Goal: Transaction & Acquisition: Purchase product/service

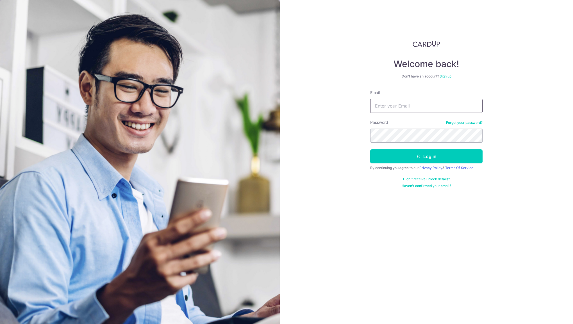
type input "[EMAIL_ADDRESS][DOMAIN_NAME]"
click at [397, 153] on button "Log in" at bounding box center [426, 156] width 112 height 14
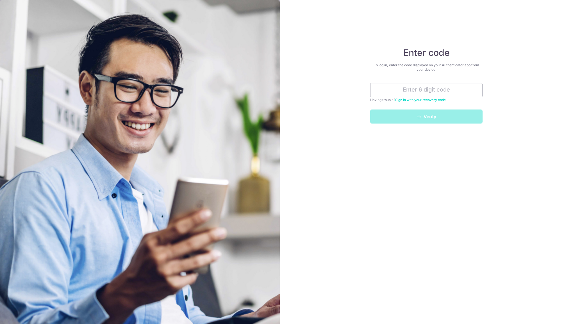
click at [324, 54] on div "Enter code To log in, enter the code displayed on your Authenticator app from y…" at bounding box center [426, 162] width 293 height 324
click at [438, 94] on input "text" at bounding box center [426, 90] width 112 height 14
type input "080215"
click at [439, 115] on button "Verify" at bounding box center [426, 117] width 112 height 14
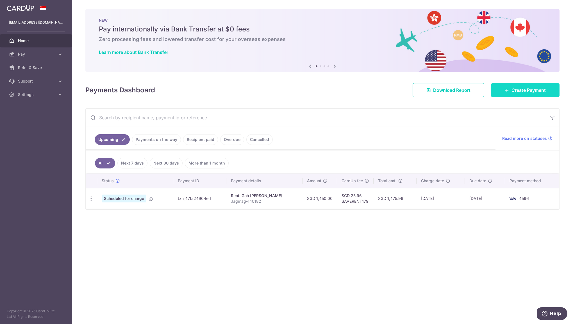
click at [522, 91] on span "Create Payment" at bounding box center [528, 90] width 34 height 7
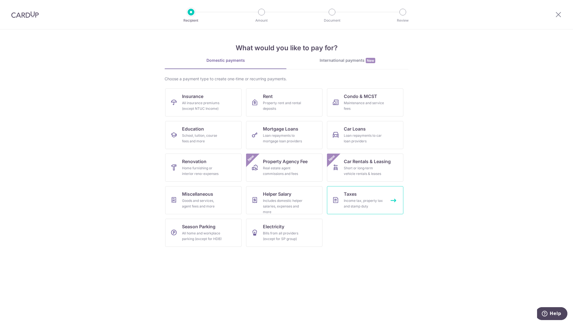
click at [359, 202] on div "Income tax, property tax and stamp duty" at bounding box center [364, 203] width 40 height 11
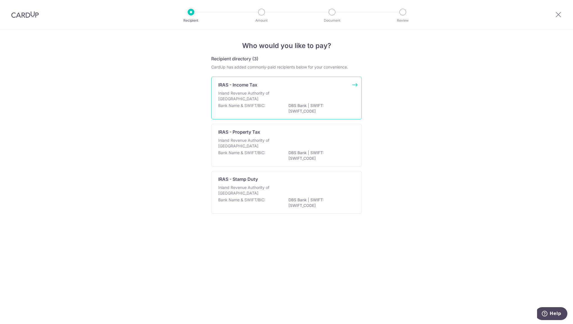
click at [272, 106] on div "Bank Name & SWIFT/BIC: DBS Bank | SWIFT: DBSSSGSGXXX" at bounding box center [286, 109] width 136 height 12
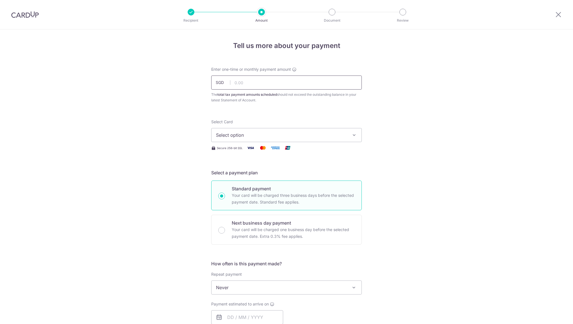
drag, startPoint x: 0, startPoint y: 0, endPoint x: 259, endPoint y: 81, distance: 271.5
click at [259, 81] on input "text" at bounding box center [286, 83] width 151 height 14
click at [351, 136] on icon "button" at bounding box center [354, 135] width 6 height 6
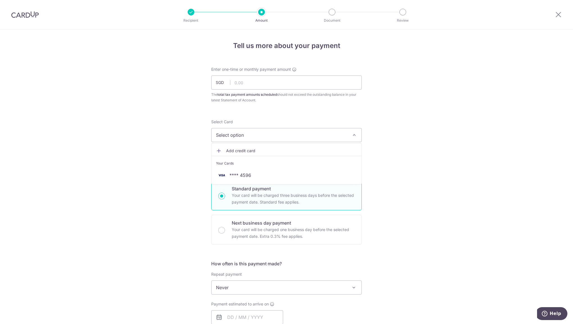
click at [392, 141] on div "Tell us more about your payment Enter one-time or monthly payment amount SGD Th…" at bounding box center [286, 289] width 573 height 521
click at [241, 83] on input "text" at bounding box center [286, 83] width 151 height 14
paste input "26,681.16"
type input "26,681.16"
click at [257, 131] on button "Select option" at bounding box center [286, 135] width 151 height 14
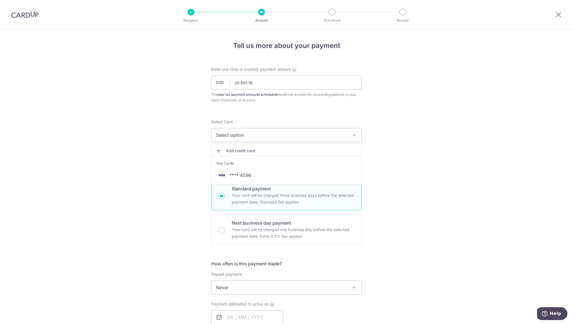
click at [248, 148] on span "Add credit card" at bounding box center [291, 151] width 131 height 6
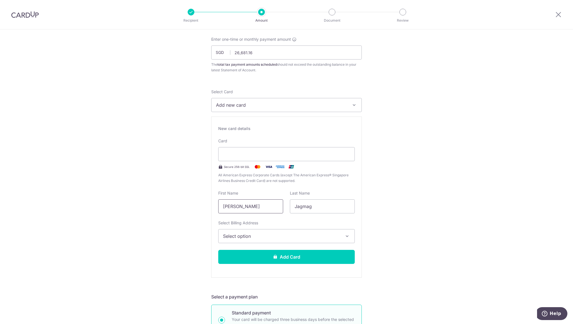
scroll to position [30, 0]
click at [261, 235] on span "Select option" at bounding box center [281, 236] width 117 height 7
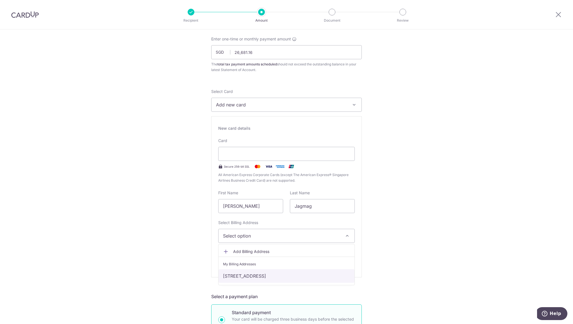
click at [263, 277] on link "[STREET_ADDRESS]" at bounding box center [286, 275] width 136 height 13
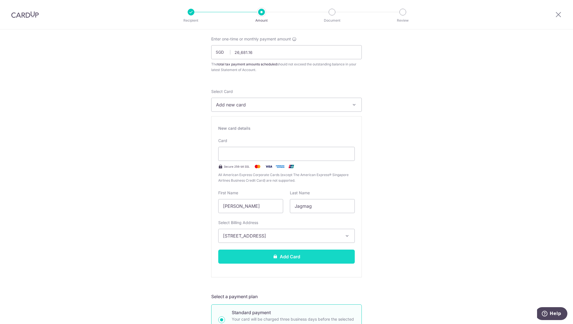
click at [267, 254] on button "Add Card" at bounding box center [286, 257] width 136 height 14
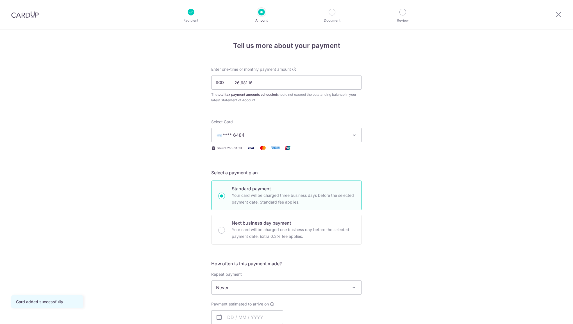
scroll to position [13, 0]
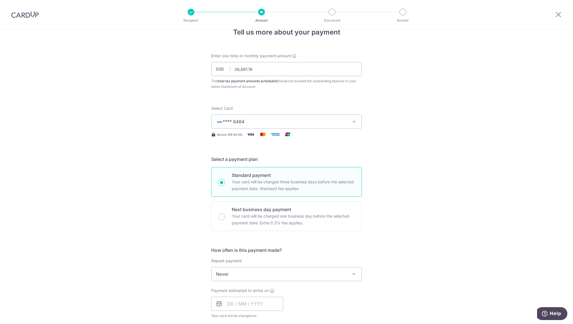
click at [209, 204] on div "Tell us more about your payment Enter one-time or monthly payment amount SGD 26…" at bounding box center [286, 276] width 573 height 521
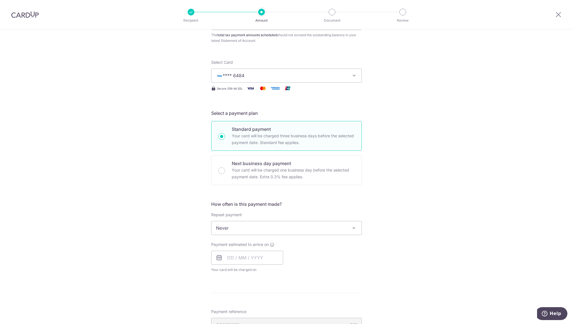
scroll to position [60, 0]
click at [239, 227] on span "Never" at bounding box center [286, 227] width 150 height 13
click at [240, 254] on input "text" at bounding box center [247, 257] width 72 height 14
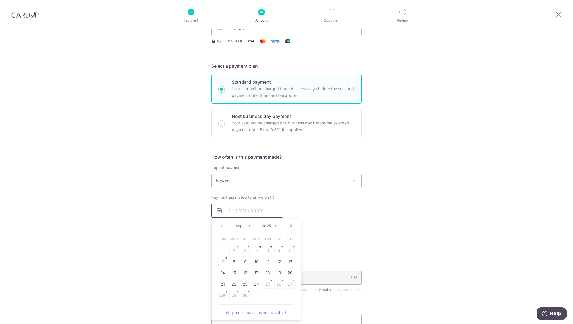
scroll to position [107, 0]
click at [234, 260] on link "8" at bounding box center [233, 261] width 9 height 9
type input "[DATE]"
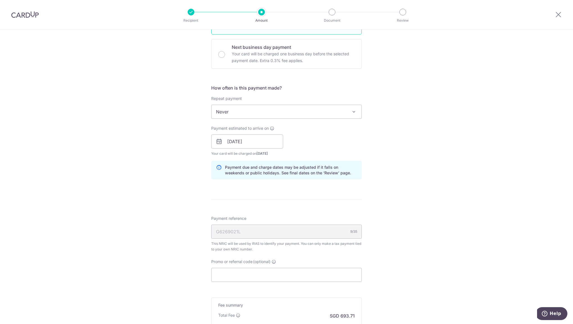
scroll to position [181, 0]
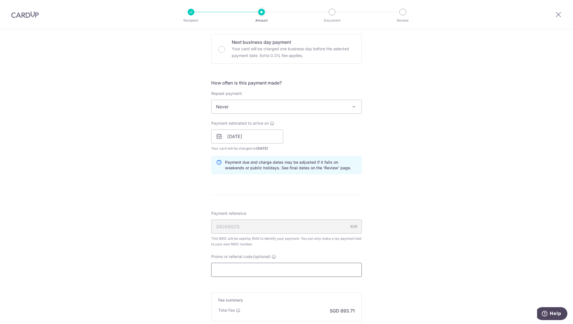
click at [256, 266] on input "Promo or referral code (optional)" at bounding box center [286, 270] width 151 height 14
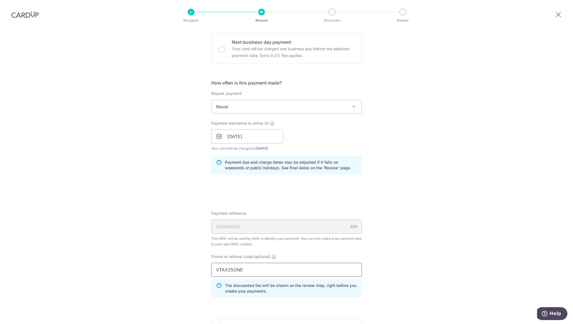
type input "VTAX25ONE"
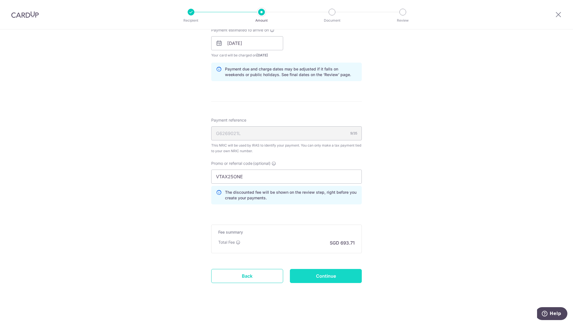
click at [322, 275] on input "Continue" at bounding box center [326, 276] width 72 height 14
type input "Create Schedule"
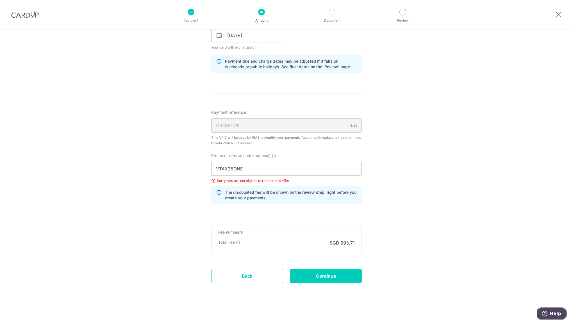
click at [552, 311] on span "Help" at bounding box center [556, 313] width 12 height 5
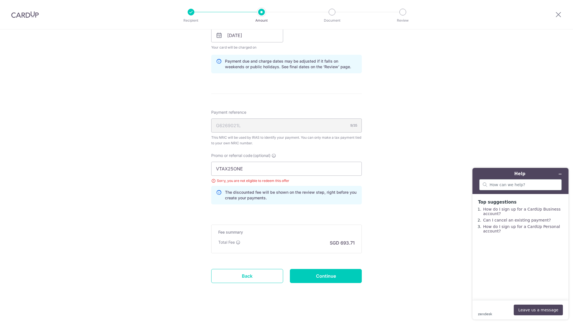
click at [510, 188] on div at bounding box center [520, 184] width 83 height 11
type input "Hi, why is it showing that I am not eligible to redeem this offer when i use th…"
click at [541, 309] on button "Leave us a message" at bounding box center [538, 310] width 49 height 11
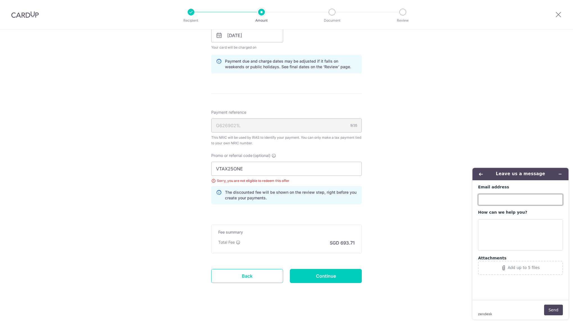
click at [513, 200] on input "Email address" at bounding box center [520, 199] width 85 height 11
type input "[EMAIL_ADDRESS][DOMAIN_NAME]"
click at [491, 228] on textarea "How can we help you?" at bounding box center [520, 234] width 85 height 31
paste textarea "Hi, why is it showing that I am not eligible to redeem this offer when i use th…"
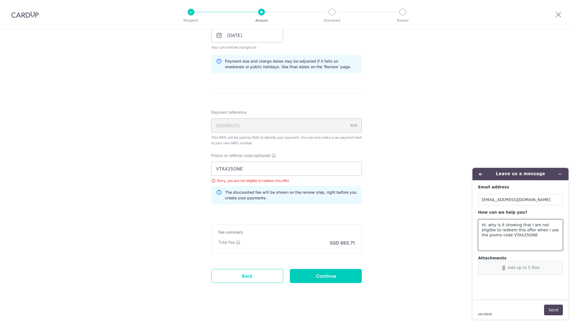
type textarea "Hi, why is it showing that I am not eligible to redeem this offer when i use th…"
click at [520, 268] on div "Add up to 5 files" at bounding box center [523, 267] width 32 height 4
click at [323, 52] on div "How often is this payment made? Repeat payment Never Every month Never To set u…" at bounding box center [286, 27] width 151 height 99
click at [507, 270] on button "Add up to 5 files" at bounding box center [520, 268] width 85 height 14
click at [553, 311] on button "Send" at bounding box center [553, 310] width 19 height 11
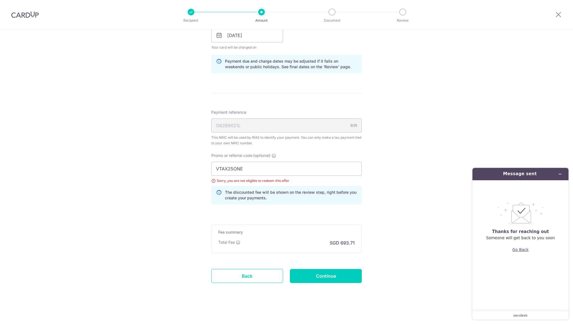
click at [523, 252] on button "Go Back" at bounding box center [520, 249] width 16 height 11
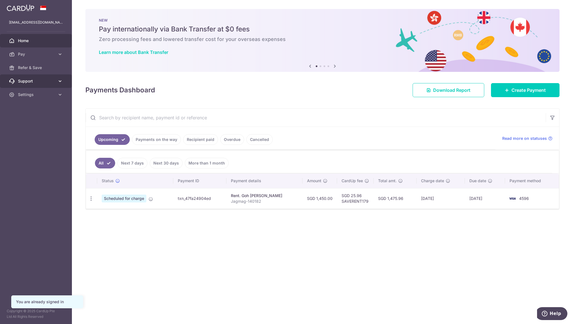
click at [57, 79] on link "Support" at bounding box center [36, 80] width 72 height 13
click at [25, 92] on link "FAQ" at bounding box center [36, 94] width 72 height 13
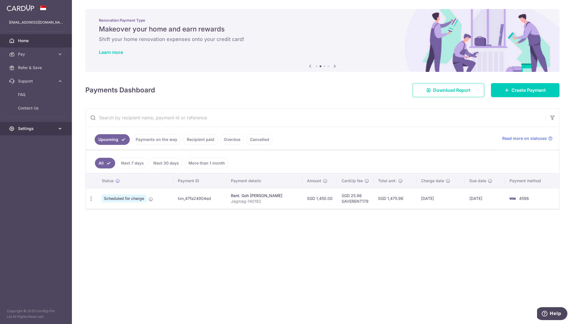
click at [33, 133] on link "Settings" at bounding box center [36, 128] width 72 height 13
click at [33, 142] on span "Account" at bounding box center [36, 142] width 37 height 6
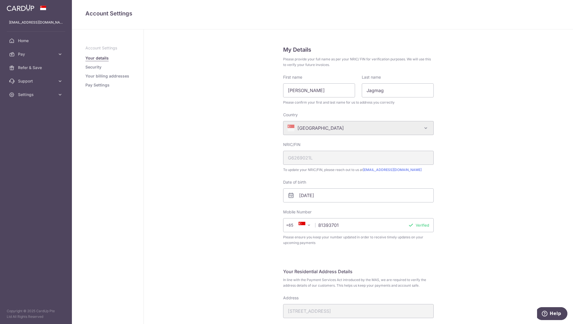
click at [96, 86] on link "Pay Settings" at bounding box center [97, 85] width 24 height 6
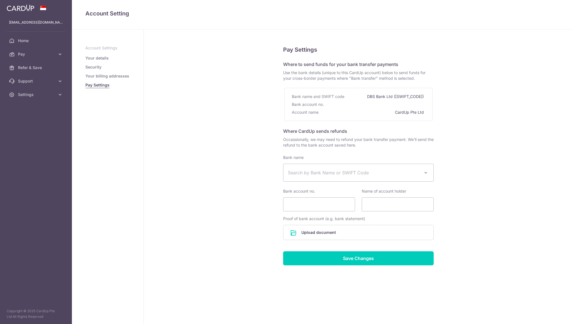
select select
click at [22, 53] on span "Pay" at bounding box center [36, 54] width 37 height 6
click at [26, 67] on span "Payments" at bounding box center [36, 68] width 37 height 6
select select
click at [31, 58] on link "Pay" at bounding box center [36, 53] width 72 height 13
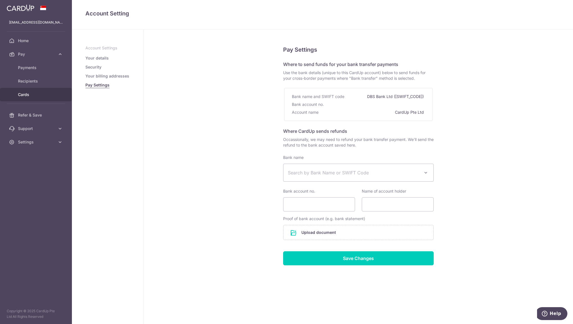
click at [32, 99] on link "Cards" at bounding box center [36, 94] width 72 height 13
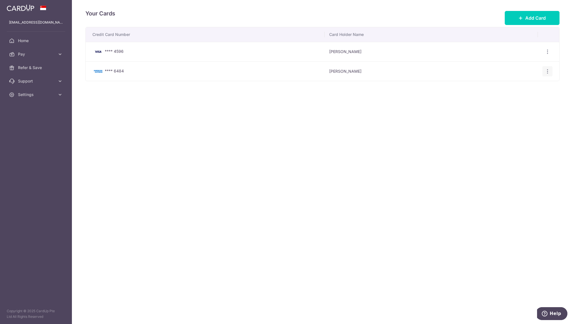
click at [545, 69] on icon "button" at bounding box center [547, 72] width 6 height 6
click at [521, 97] on span "Delete" at bounding box center [528, 100] width 38 height 7
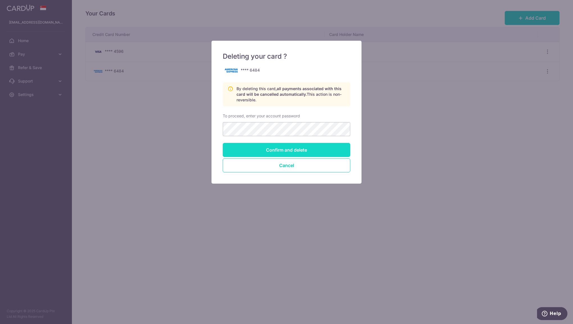
click at [257, 151] on input "Confirm and delete" at bounding box center [286, 150] width 127 height 14
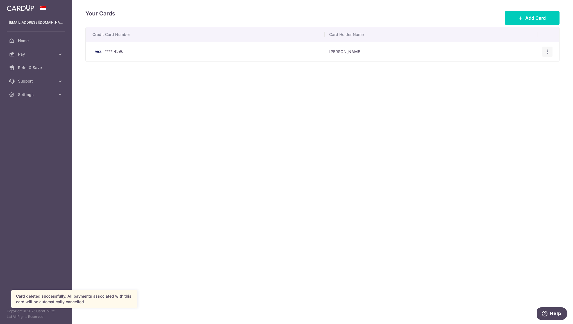
click at [547, 49] on icon "button" at bounding box center [547, 52] width 6 height 6
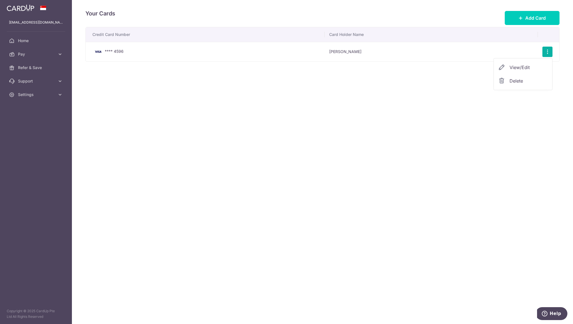
click at [475, 125] on div "Your Cards Add Card Credit Card Number Card Holder Name **** 4596 Husain Jagmag…" at bounding box center [322, 162] width 501 height 324
click at [549, 52] on icon "button" at bounding box center [547, 52] width 6 height 6
click at [490, 123] on div "Your Cards Add Card Credit Card Number Card Holder Name **** 4596 Husain Jagmag…" at bounding box center [322, 162] width 501 height 324
click at [57, 52] on link "Pay" at bounding box center [36, 53] width 72 height 13
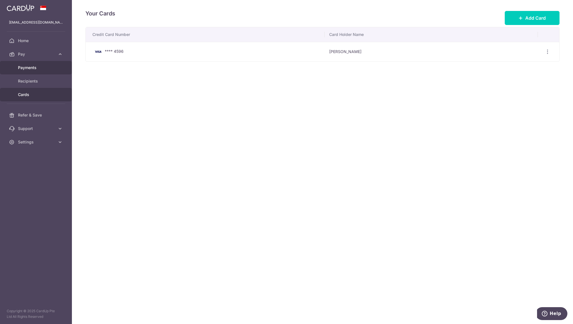
click at [38, 70] on link "Payments" at bounding box center [36, 67] width 72 height 13
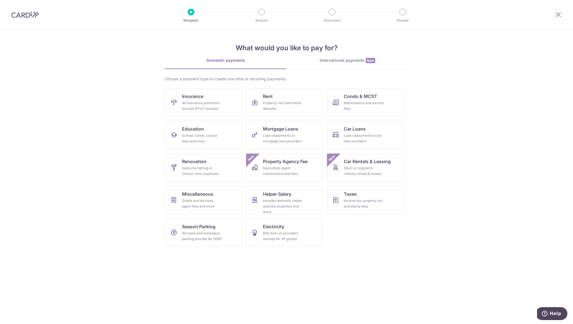
click at [19, 14] on img at bounding box center [25, 14] width 28 height 7
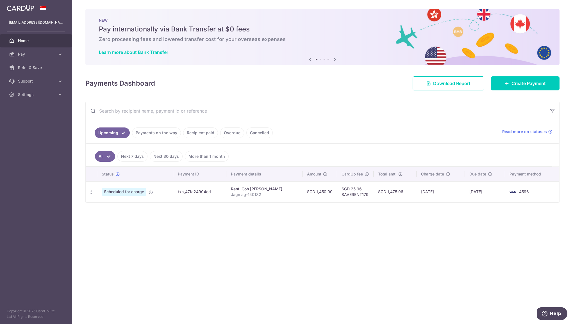
click at [325, 53] on div "Learn more about Bank Transfer" at bounding box center [322, 52] width 447 height 6
click at [323, 53] on div "Learn more about Bank Transfer" at bounding box center [322, 52] width 447 height 6
click at [323, 54] on div "Learn more about Bank Transfer" at bounding box center [322, 52] width 447 height 6
click at [60, 54] on icon at bounding box center [60, 54] width 6 height 6
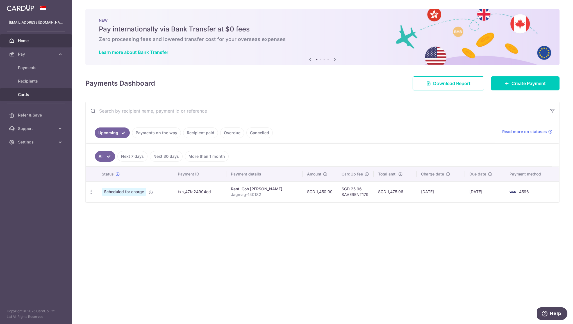
click at [26, 95] on span "Cards" at bounding box center [36, 95] width 37 height 6
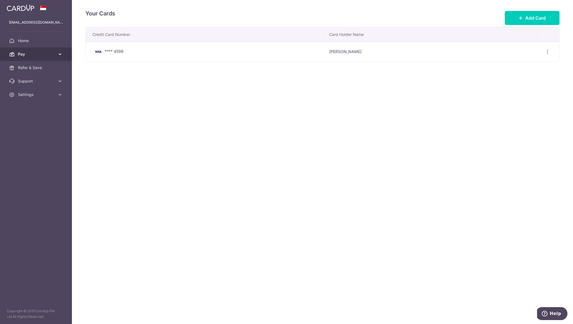
click at [55, 55] on link "Pay" at bounding box center [36, 53] width 72 height 13
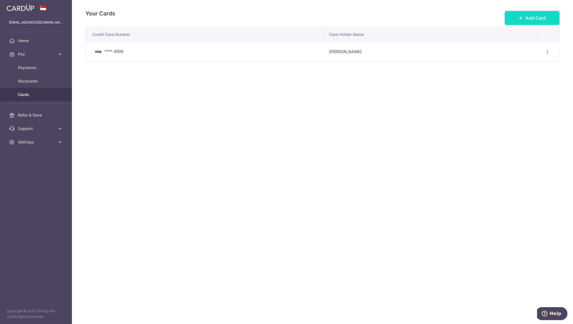
click at [545, 20] on span "Add Card" at bounding box center [535, 18] width 20 height 7
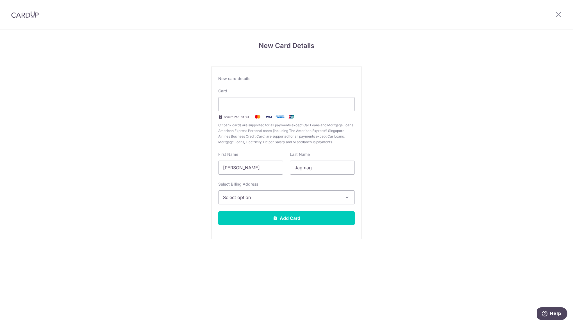
click at [469, 298] on section "New Card Details New card details Card Secure 256-bit SSL Citibank cards are su…" at bounding box center [286, 176] width 573 height 295
click at [282, 200] on span "Select option" at bounding box center [281, 197] width 117 height 7
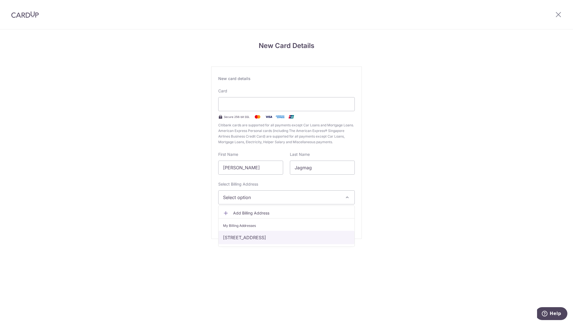
click at [276, 232] on link "[STREET_ADDRESS]" at bounding box center [286, 237] width 136 height 13
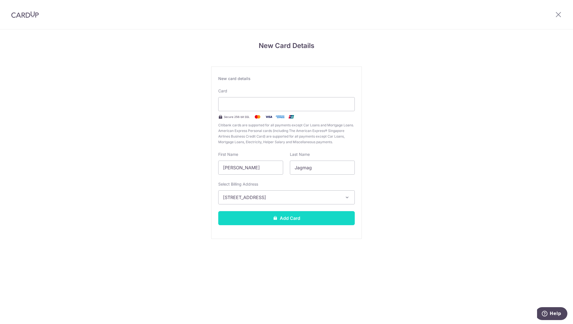
click at [277, 220] on button "Add Card" at bounding box center [286, 218] width 136 height 14
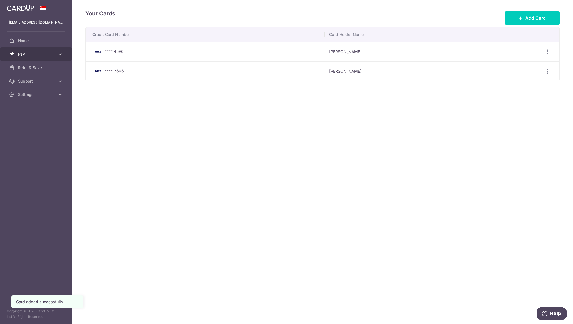
click at [45, 54] on span "Pay" at bounding box center [36, 54] width 37 height 6
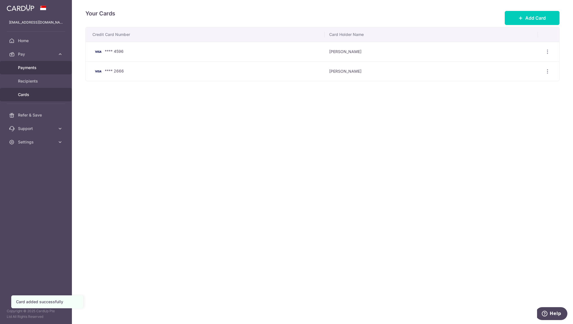
click at [35, 69] on span "Payments" at bounding box center [36, 68] width 37 height 6
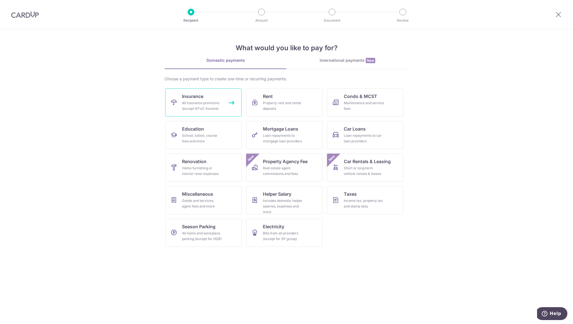
click at [209, 102] on div "All insurance premiums (except NTUC Income)" at bounding box center [202, 105] width 40 height 11
click at [353, 200] on div "Income tax, property tax and stamp duty" at bounding box center [364, 203] width 40 height 11
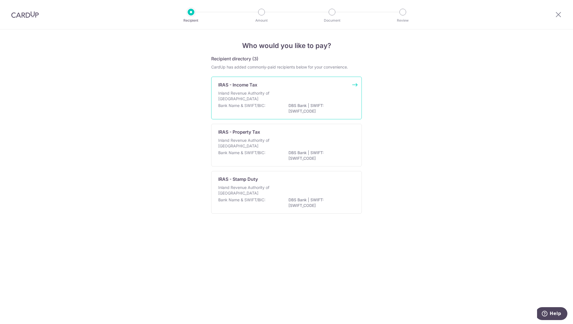
click at [265, 90] on p "Inland Revenue Authority of [GEOGRAPHIC_DATA]" at bounding box center [248, 95] width 60 height 11
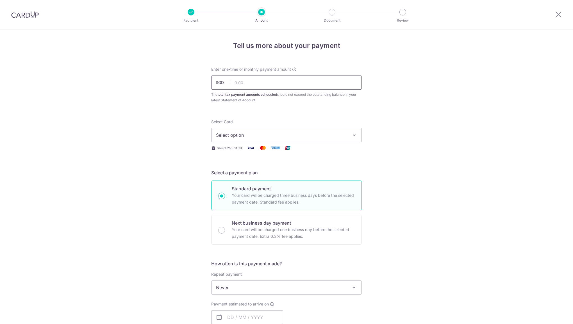
click at [259, 85] on input "text" at bounding box center [286, 83] width 151 height 14
paste input "26,681.16"
type input "26,681.16"
click at [351, 134] on icon "button" at bounding box center [354, 135] width 6 height 6
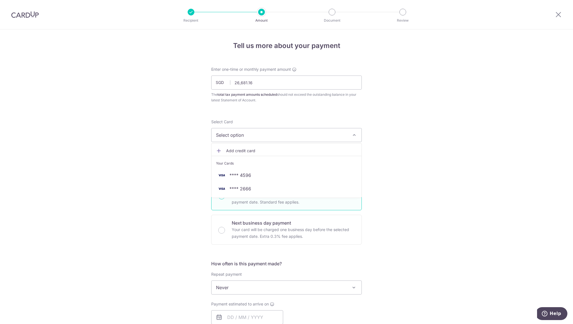
click at [327, 56] on div "Tell us more about your payment Enter one-time or monthly payment amount SGD 26…" at bounding box center [286, 283] width 151 height 484
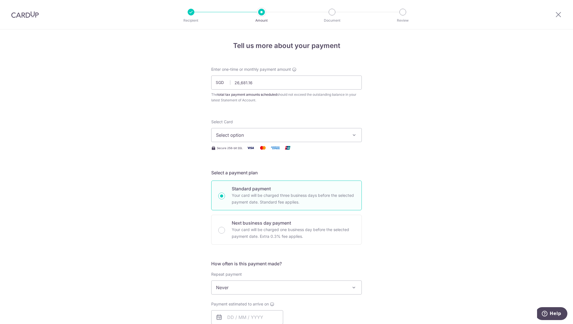
click at [324, 53] on div "Tell us more about your payment Enter one-time or monthly payment amount SGD 26…" at bounding box center [286, 283] width 151 height 484
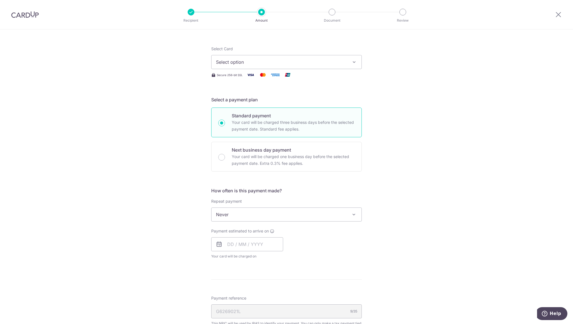
scroll to position [158, 0]
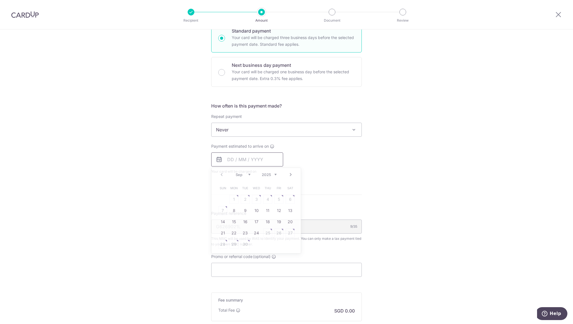
click at [259, 163] on input "text" at bounding box center [247, 159] width 72 height 14
click at [229, 208] on link "8" at bounding box center [233, 210] width 9 height 9
type input "08/09/2025"
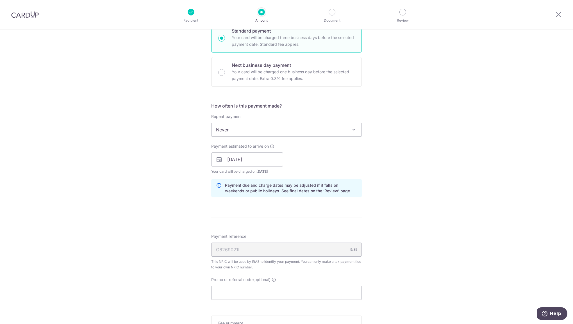
scroll to position [205, 0]
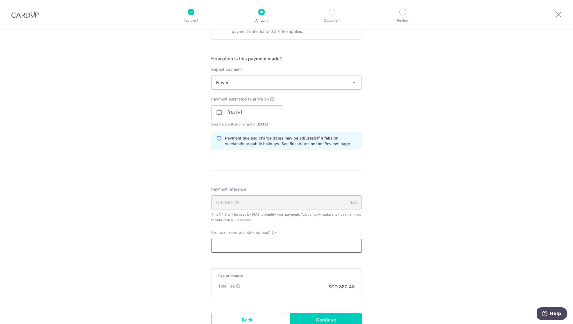
click at [233, 251] on input "Promo or referral code (optional)" at bounding box center [286, 246] width 151 height 14
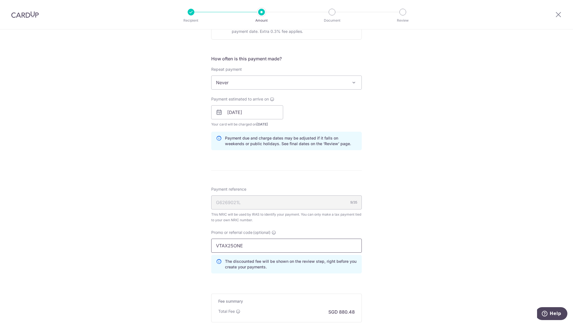
type input "VTAX25ONE"
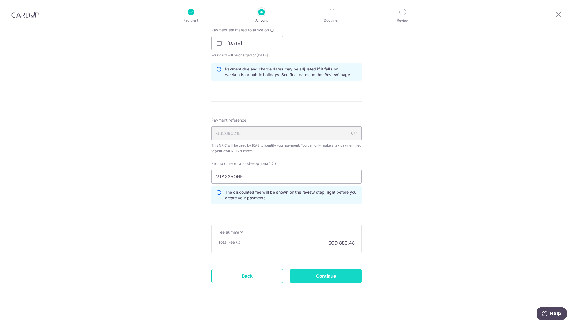
click at [332, 272] on input "Continue" at bounding box center [326, 276] width 72 height 14
type input "Create Schedule"
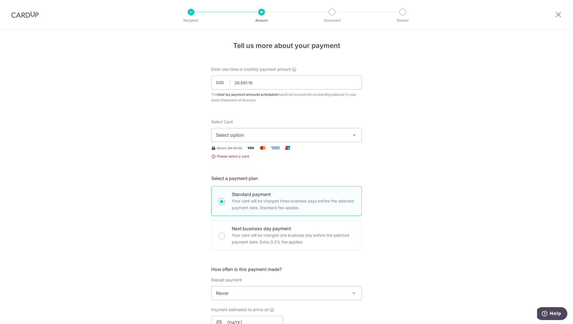
click at [322, 138] on span "Select option" at bounding box center [281, 135] width 131 height 7
click at [295, 189] on span "**** 2666" at bounding box center [286, 188] width 141 height 7
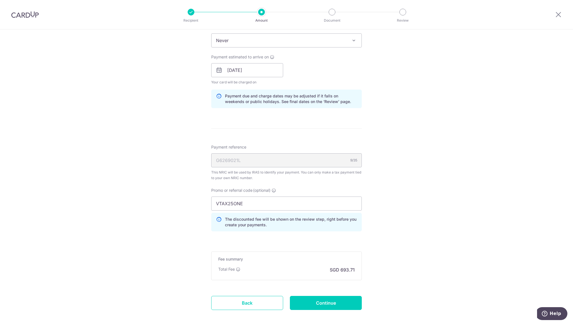
scroll to position [248, 0]
click at [323, 52] on div "How often is this payment made? Repeat payment Never Every month Never To set u…" at bounding box center [286, 62] width 151 height 99
click at [322, 301] on input "Continue" at bounding box center [326, 302] width 72 height 14
type input "Create Schedule"
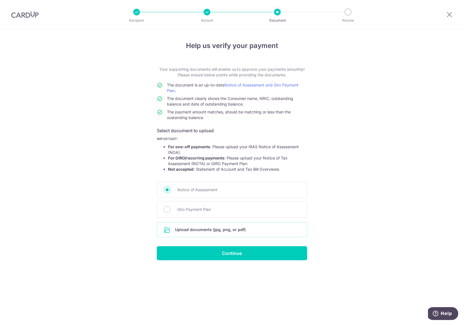
click at [228, 232] on input "file" at bounding box center [232, 229] width 150 height 15
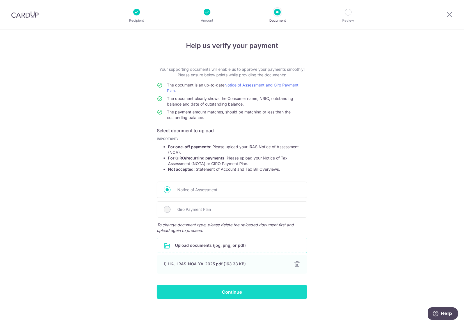
click at [225, 293] on input "Continue" at bounding box center [232, 292] width 151 height 14
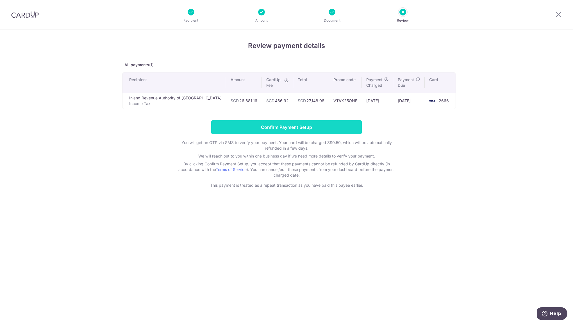
click at [304, 122] on input "Confirm Payment Setup" at bounding box center [286, 127] width 151 height 14
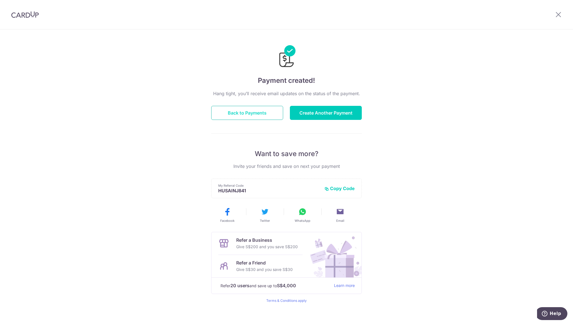
click at [247, 116] on button "Back to Payments" at bounding box center [247, 113] width 72 height 14
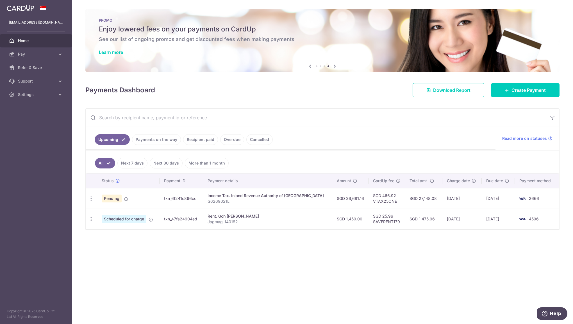
click at [355, 110] on input "text" at bounding box center [316, 118] width 460 height 18
click at [331, 126] on input "text" at bounding box center [316, 118] width 460 height 18
click at [324, 53] on div "Learn more" at bounding box center [322, 52] width 447 height 6
click at [326, 52] on div "Learn more" at bounding box center [322, 52] width 447 height 6
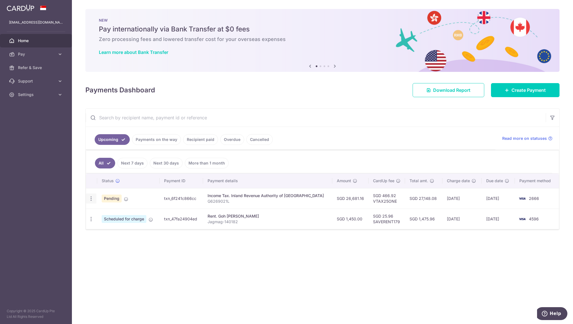
click at [90, 198] on icon "button" at bounding box center [91, 199] width 6 height 6
click at [102, 224] on span "Cancel payment" at bounding box center [121, 227] width 38 height 7
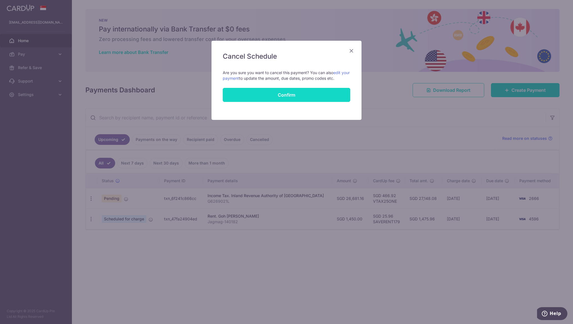
click at [278, 96] on button "Confirm" at bounding box center [286, 95] width 127 height 14
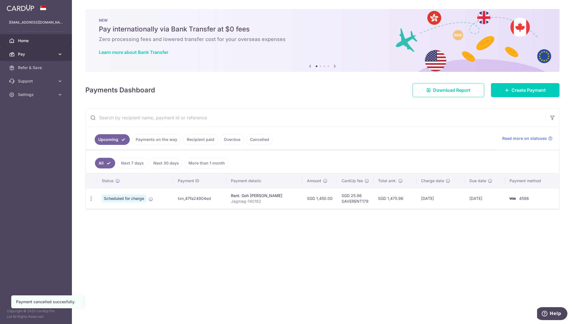
click at [59, 54] on icon at bounding box center [60, 54] width 6 height 6
click at [28, 96] on span "Cards" at bounding box center [36, 95] width 37 height 6
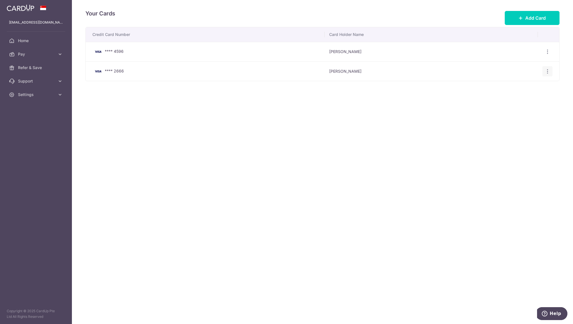
click at [546, 72] on icon "button" at bounding box center [547, 72] width 6 height 6
click at [504, 104] on link "Delete" at bounding box center [523, 100] width 58 height 13
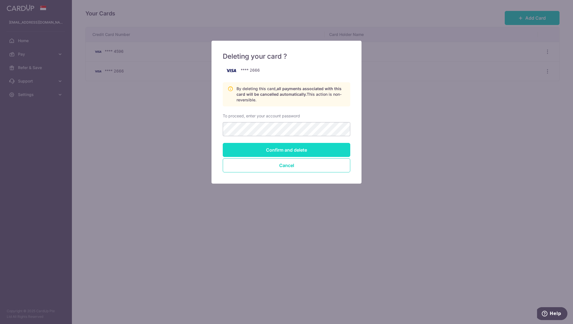
click at [304, 148] on input "Confirm and delete" at bounding box center [286, 150] width 127 height 14
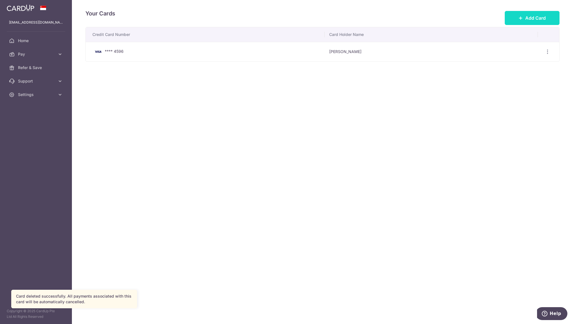
click at [520, 16] on icon at bounding box center [520, 18] width 4 height 4
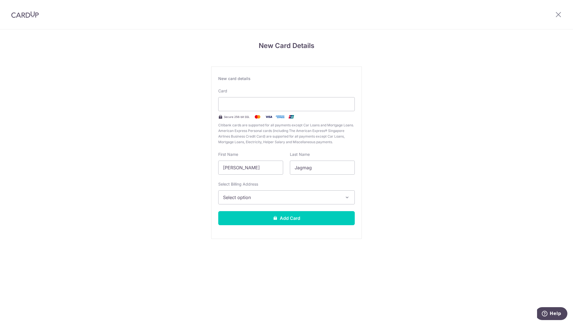
click at [295, 197] on span "Select option" at bounding box center [281, 197] width 117 height 7
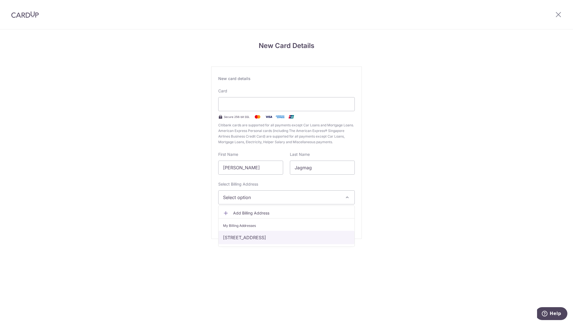
click at [283, 241] on link "[STREET_ADDRESS]" at bounding box center [286, 237] width 136 height 13
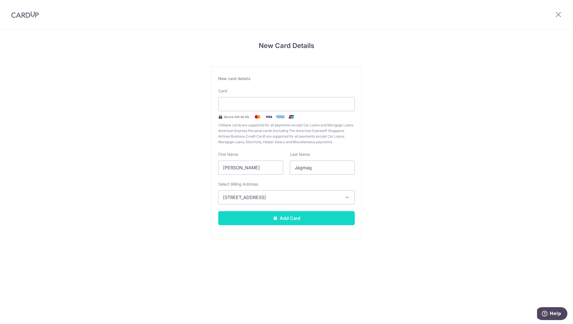
click at [293, 211] on button "Add Card" at bounding box center [286, 218] width 136 height 14
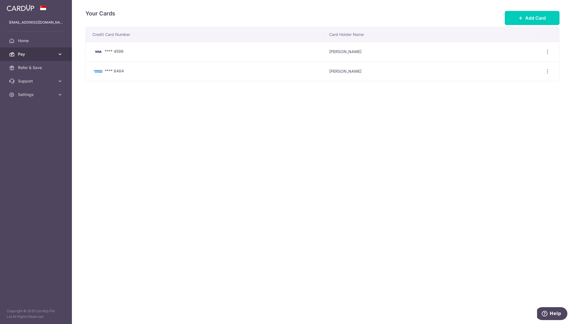
click at [60, 51] on link "Pay" at bounding box center [36, 53] width 72 height 13
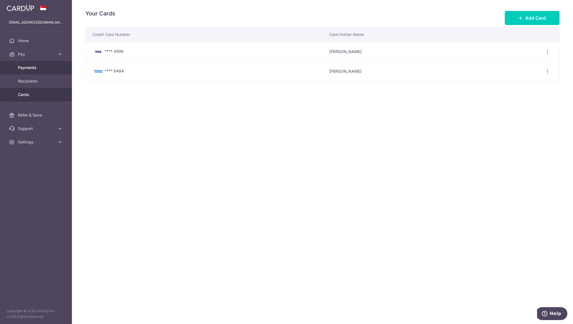
click at [42, 67] on span "Payments" at bounding box center [36, 68] width 37 height 6
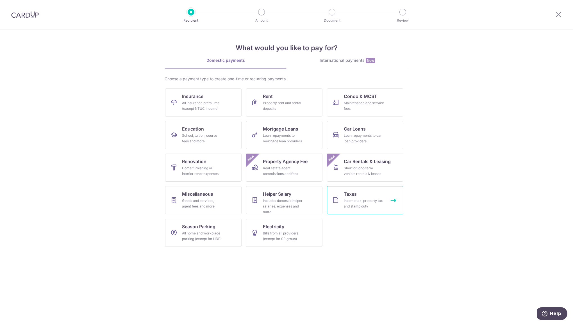
click at [351, 200] on div "Income tax, property tax and stamp duty" at bounding box center [364, 203] width 40 height 11
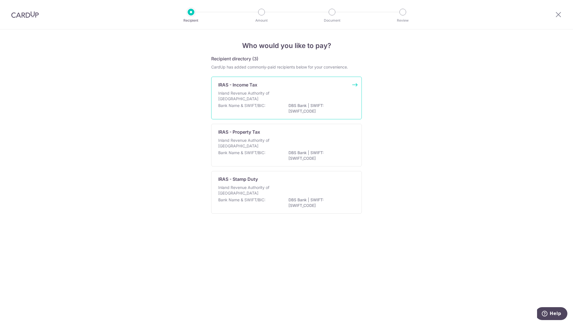
click at [314, 97] on div "Inland Revenue Authority of Singapore" at bounding box center [286, 96] width 136 height 12
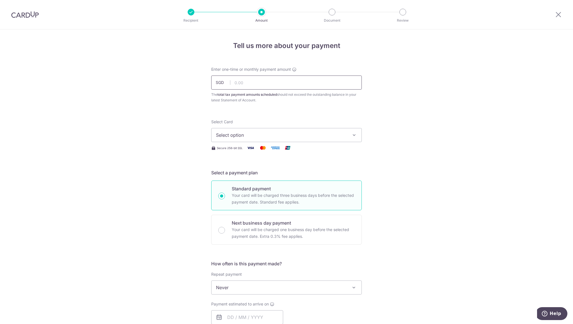
click at [272, 83] on input "text" at bounding box center [286, 83] width 151 height 14
paste input "26,681.16"
type input "26,681.16"
click at [237, 140] on button "Select option" at bounding box center [286, 135] width 151 height 14
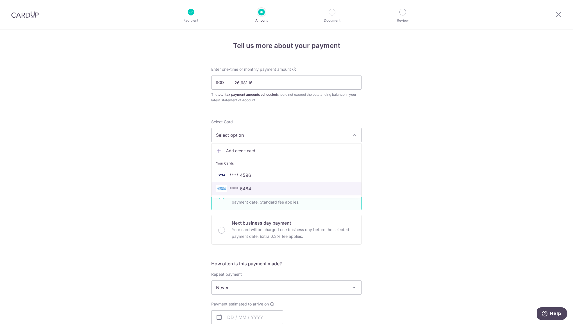
click at [242, 187] on span "**** 6484" at bounding box center [240, 188] width 22 height 7
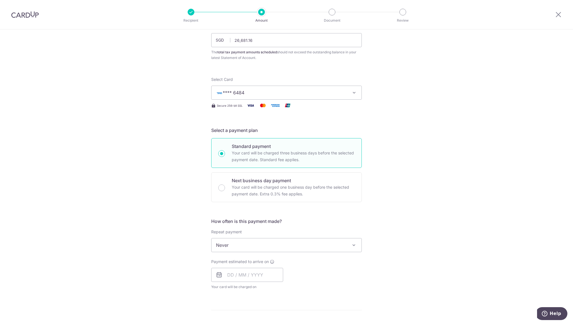
scroll to position [45, 0]
click at [245, 244] on span "Never" at bounding box center [286, 242] width 150 height 13
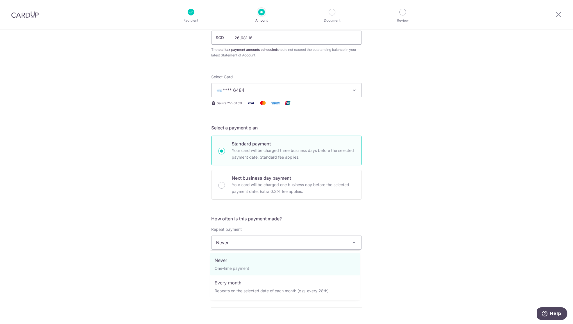
click at [245, 244] on span "Never" at bounding box center [286, 242] width 150 height 13
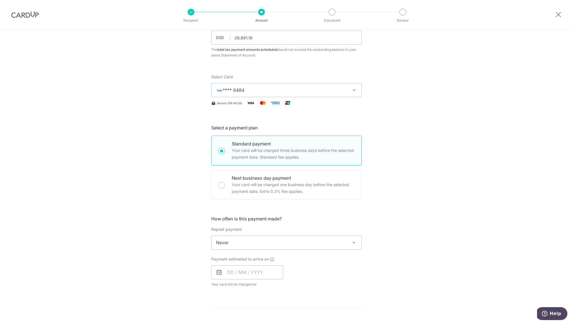
click at [245, 244] on span "Never" at bounding box center [286, 242] width 150 height 13
click at [243, 278] on input "text" at bounding box center [247, 272] width 72 height 14
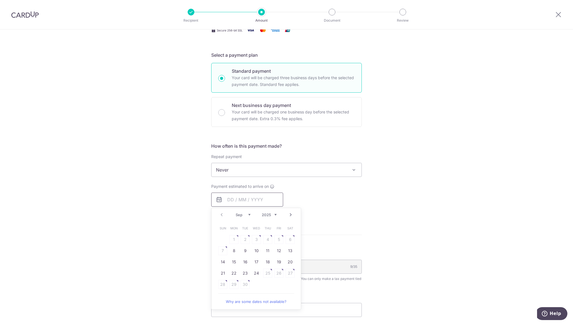
scroll to position [118, 0]
click at [232, 247] on link "8" at bounding box center [233, 250] width 9 height 9
type input "[DATE]"
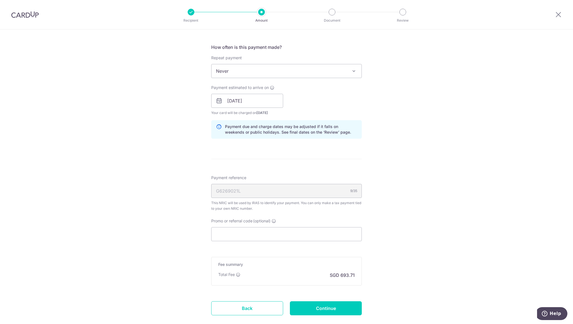
scroll to position [249, 0]
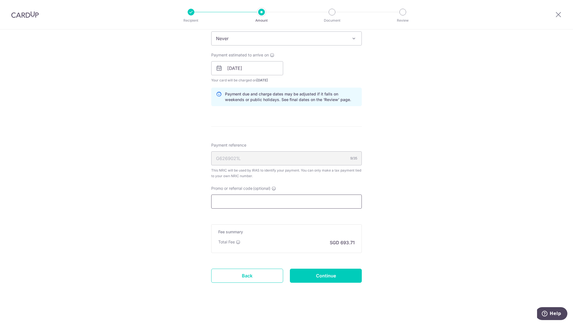
click at [320, 204] on input "Promo or referral code (optional)" at bounding box center [286, 202] width 151 height 14
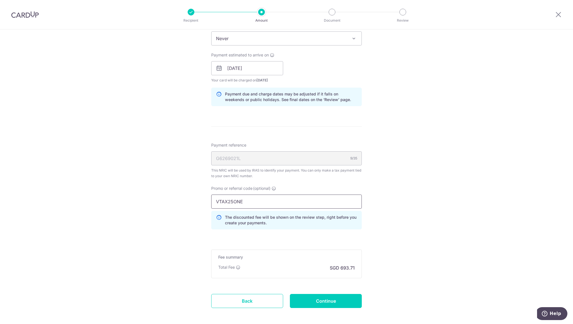
type input "VTAX25ONE"
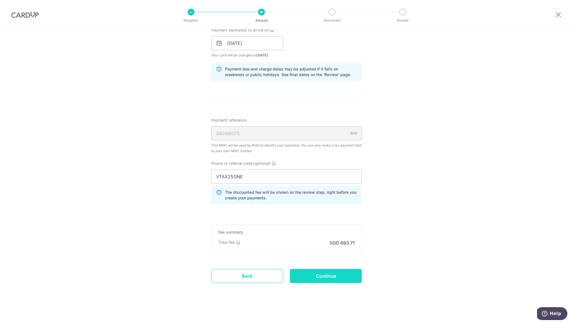
click at [329, 275] on input "Continue" at bounding box center [326, 276] width 72 height 14
type input "Create Schedule"
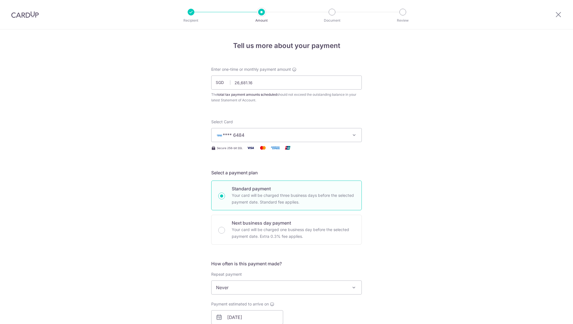
scroll to position [282, 0]
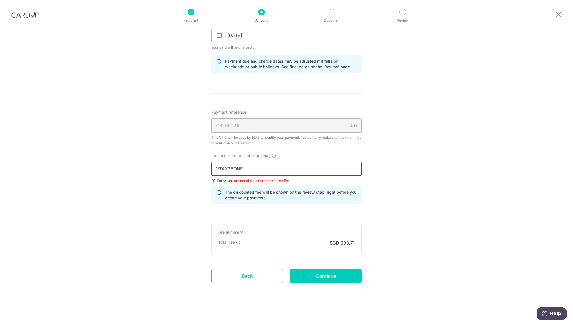
click at [294, 172] on input "VTAX25ONE" at bounding box center [286, 169] width 151 height 14
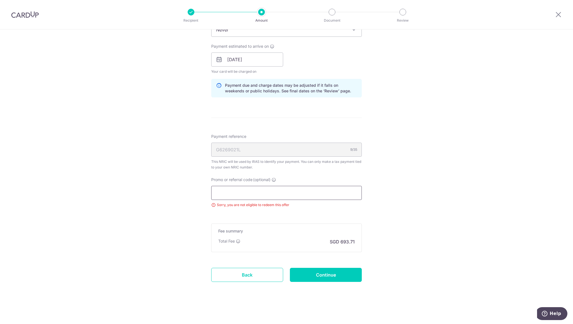
scroll to position [257, 0]
click at [312, 271] on input "Continue" at bounding box center [326, 276] width 72 height 14
type input "Update Schedule"
click at [326, 56] on div "Payment estimated to arrive on 08/09/2025 Your card will be charged on for the …" at bounding box center [286, 59] width 157 height 31
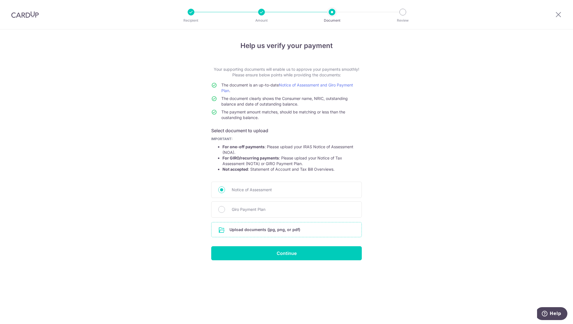
click at [265, 230] on input "file" at bounding box center [286, 229] width 150 height 15
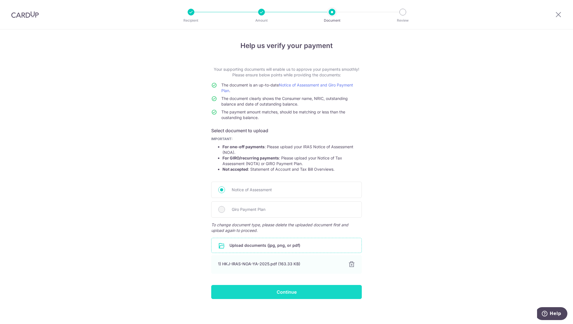
click at [278, 287] on input "Continue" at bounding box center [286, 292] width 151 height 14
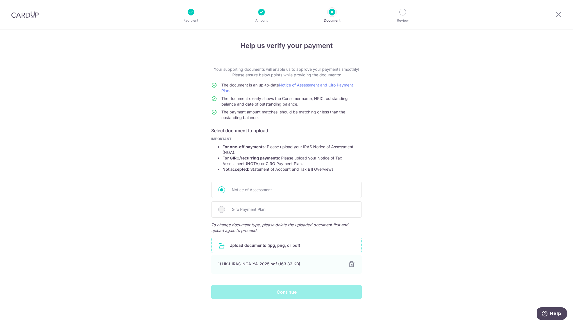
click at [325, 56] on div "Help us verify your payment Your supporting documents will enable us to approve…" at bounding box center [286, 170] width 151 height 258
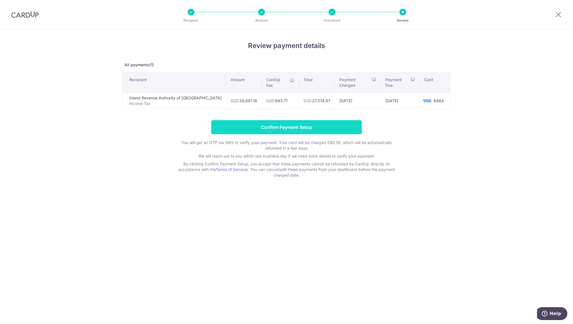
click at [283, 124] on input "Confirm Payment Setup" at bounding box center [286, 127] width 151 height 14
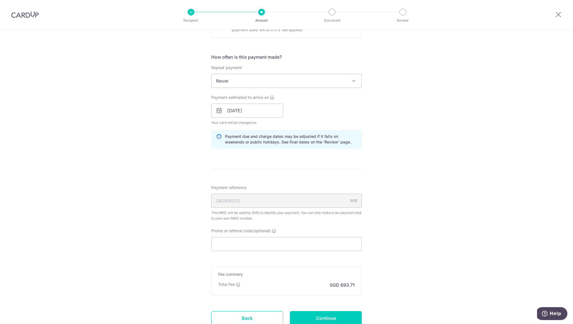
scroll to position [272, 0]
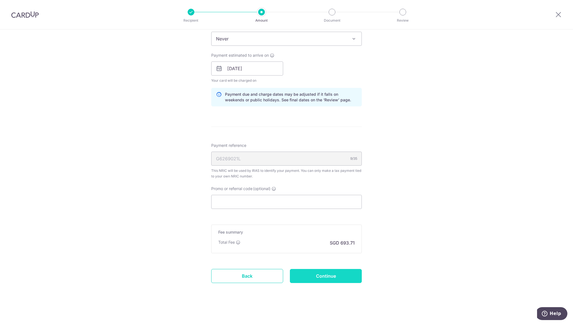
click at [326, 277] on input "Continue" at bounding box center [326, 276] width 72 height 14
type input "Update Schedule"
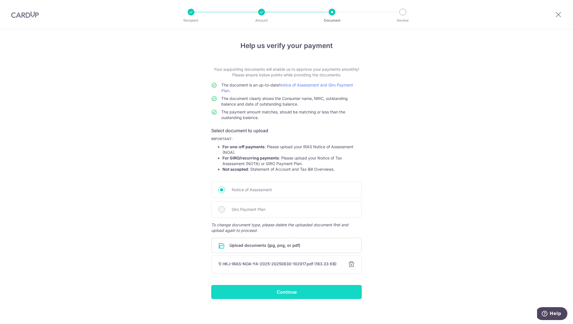
click at [311, 294] on input "Continue" at bounding box center [286, 292] width 151 height 14
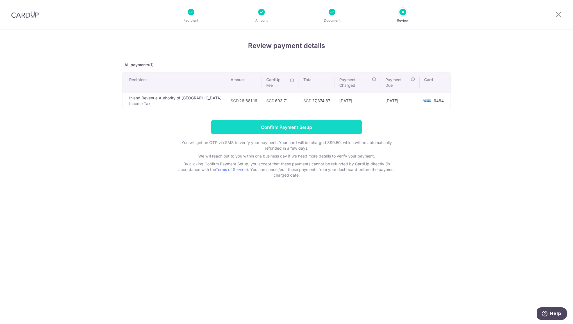
click at [305, 123] on input "Confirm Payment Setup" at bounding box center [286, 127] width 151 height 14
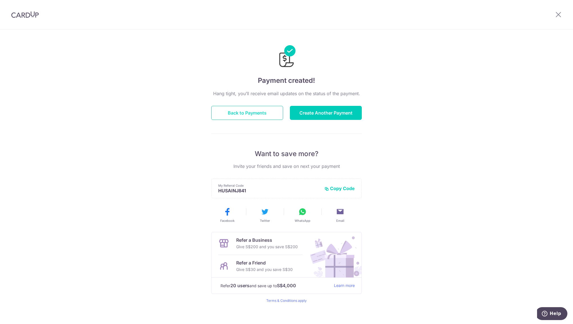
click at [259, 113] on button "Back to Payments" at bounding box center [247, 113] width 72 height 14
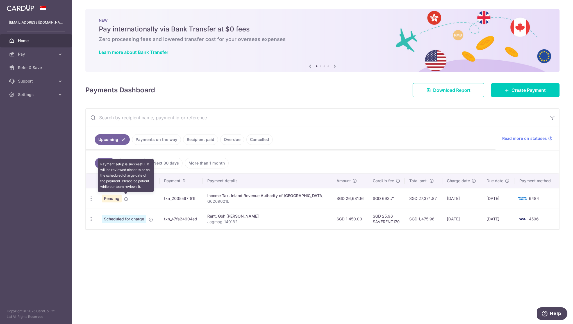
click at [126, 199] on icon at bounding box center [126, 199] width 4 height 4
